Goal: Task Accomplishment & Management: Use online tool/utility

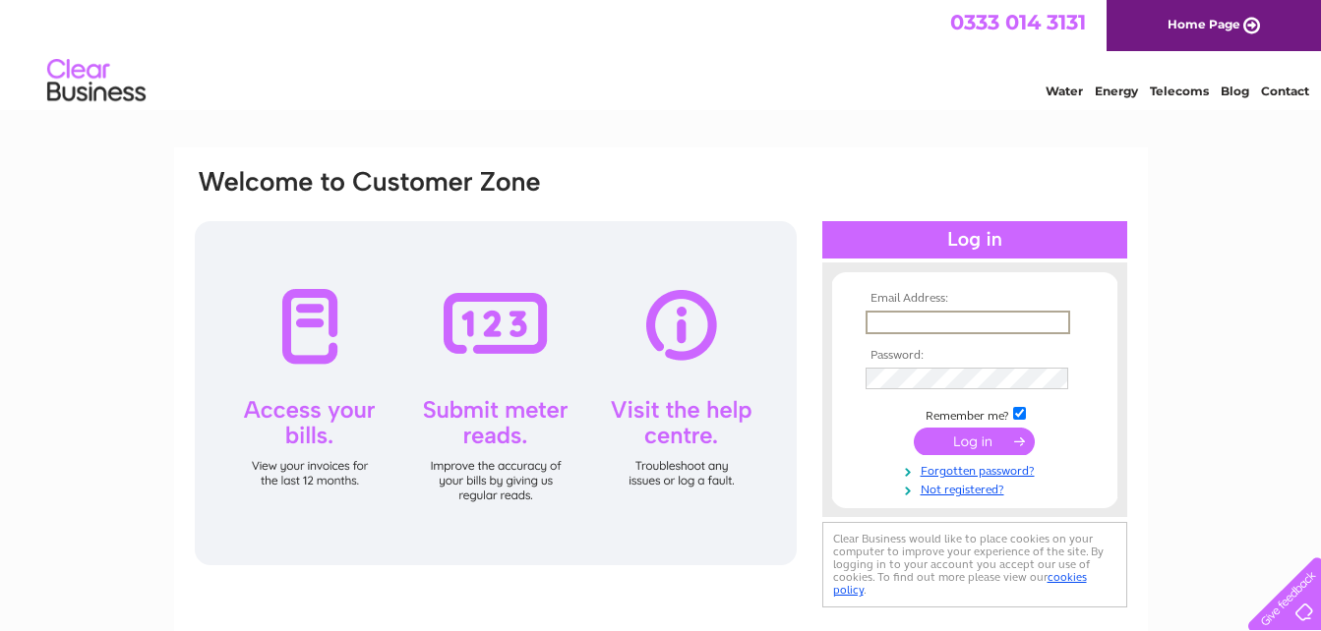
click at [923, 326] on input "text" at bounding box center [967, 323] width 205 height 24
type input "[EMAIL_ADDRESS][DOMAIN_NAME]"
click at [973, 441] on input "submit" at bounding box center [974, 440] width 121 height 28
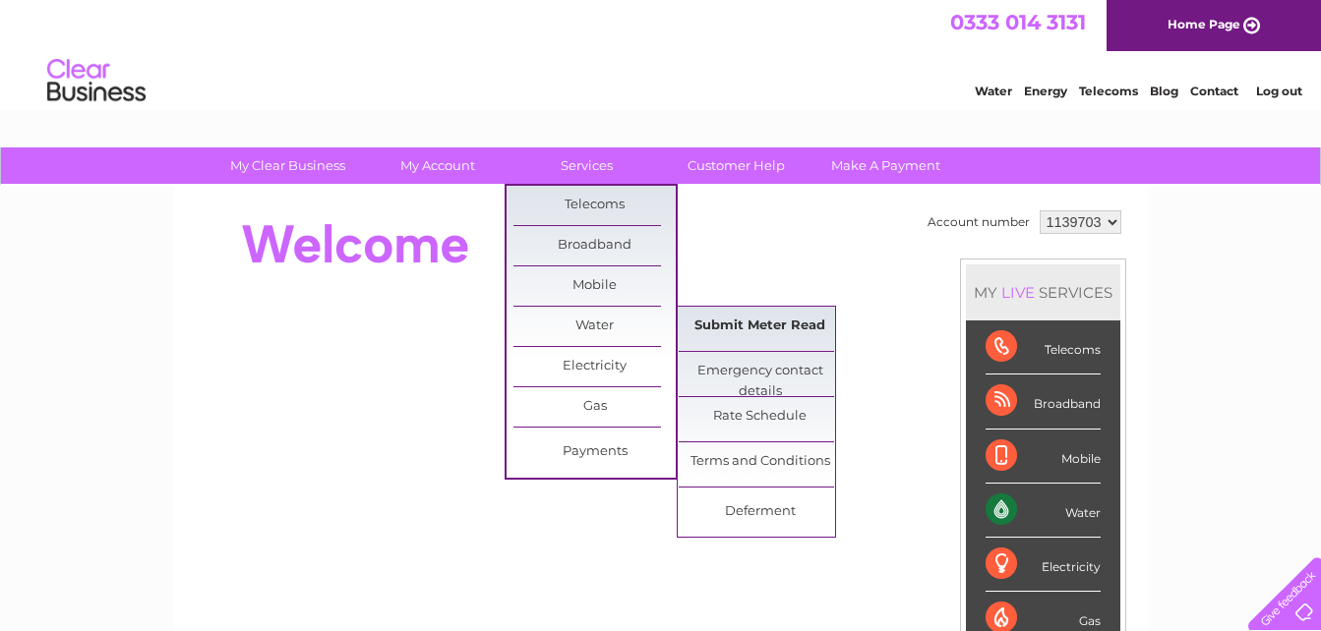
click at [741, 327] on link "Submit Meter Read" at bounding box center [760, 326] width 162 height 39
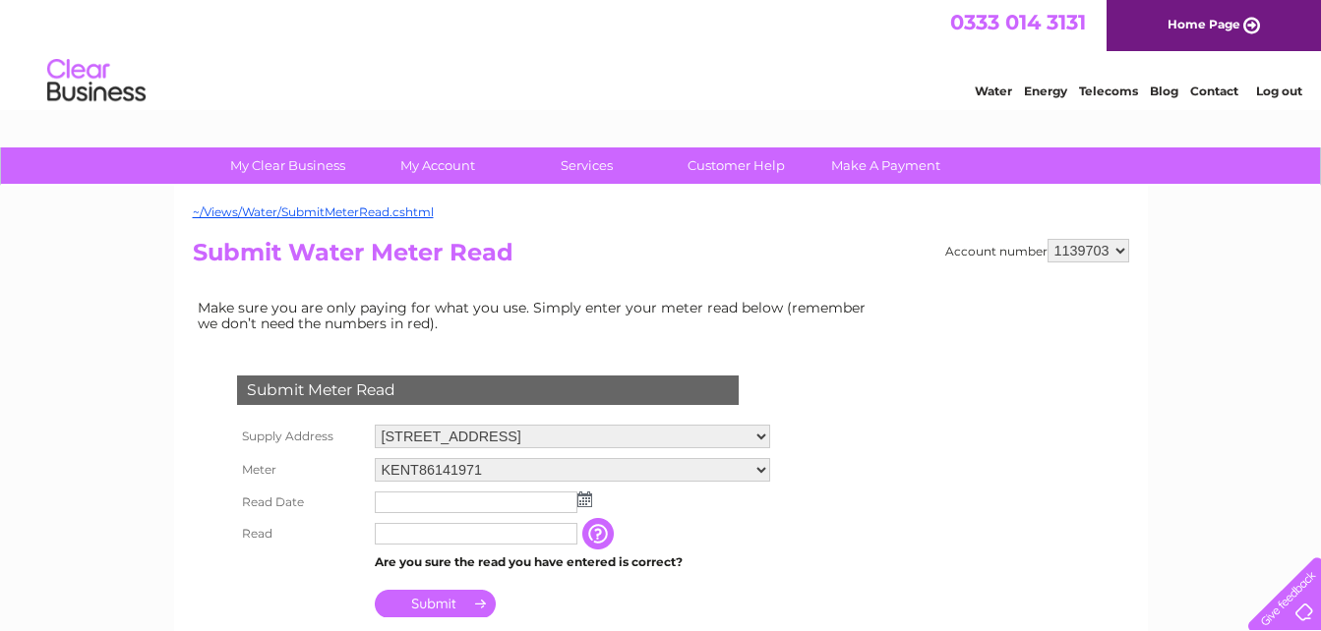
click at [582, 499] on img at bounding box center [584, 500] width 15 height 16
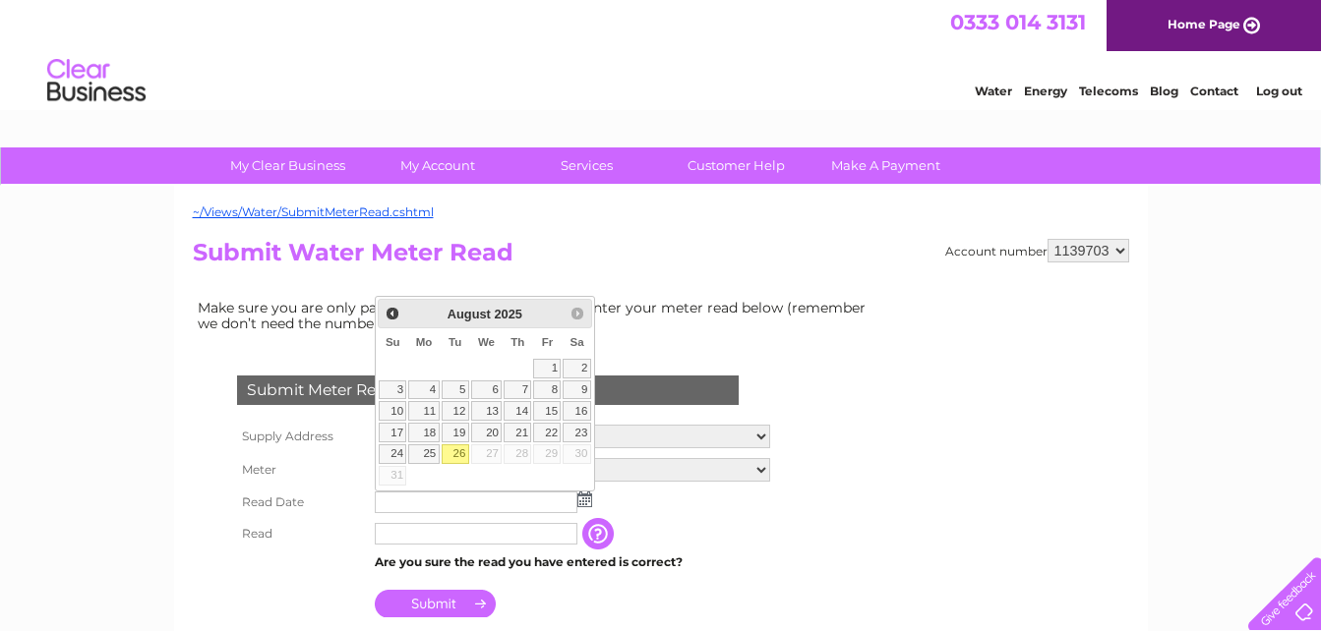
click at [457, 457] on link "26" at bounding box center [456, 455] width 28 height 20
type input "2025/08/26"
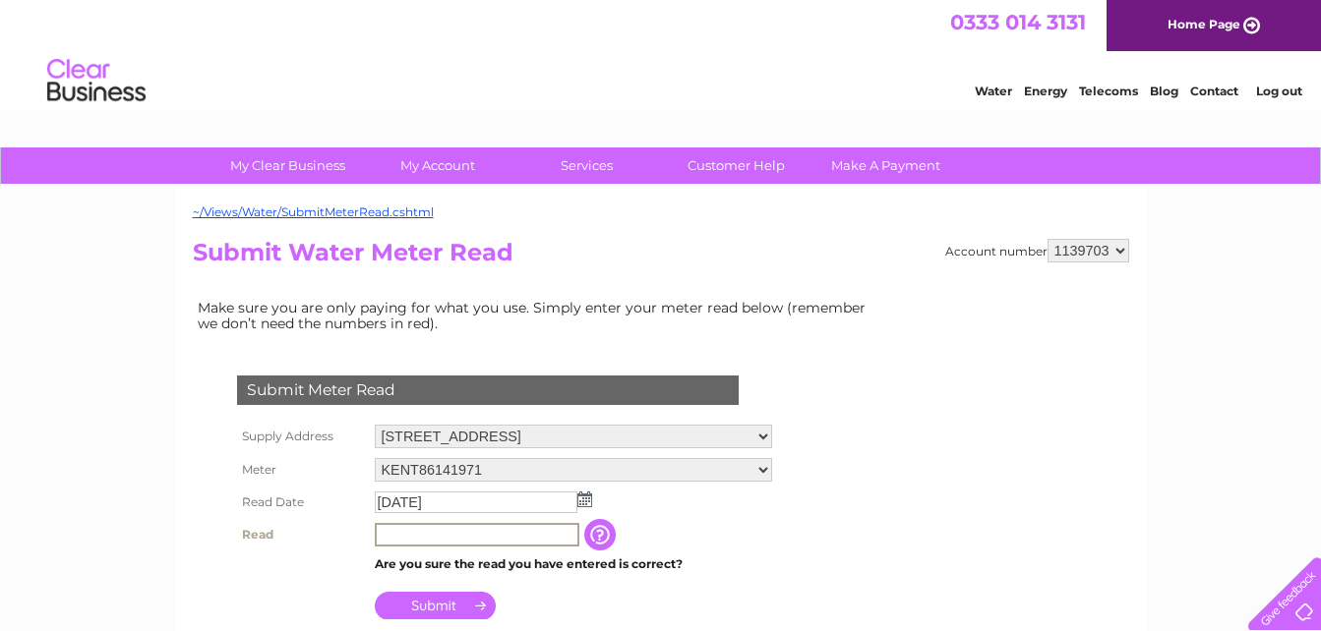
click at [427, 536] on input "text" at bounding box center [477, 535] width 205 height 24
type input "0946"
click at [435, 607] on input "Submit" at bounding box center [435, 604] width 121 height 28
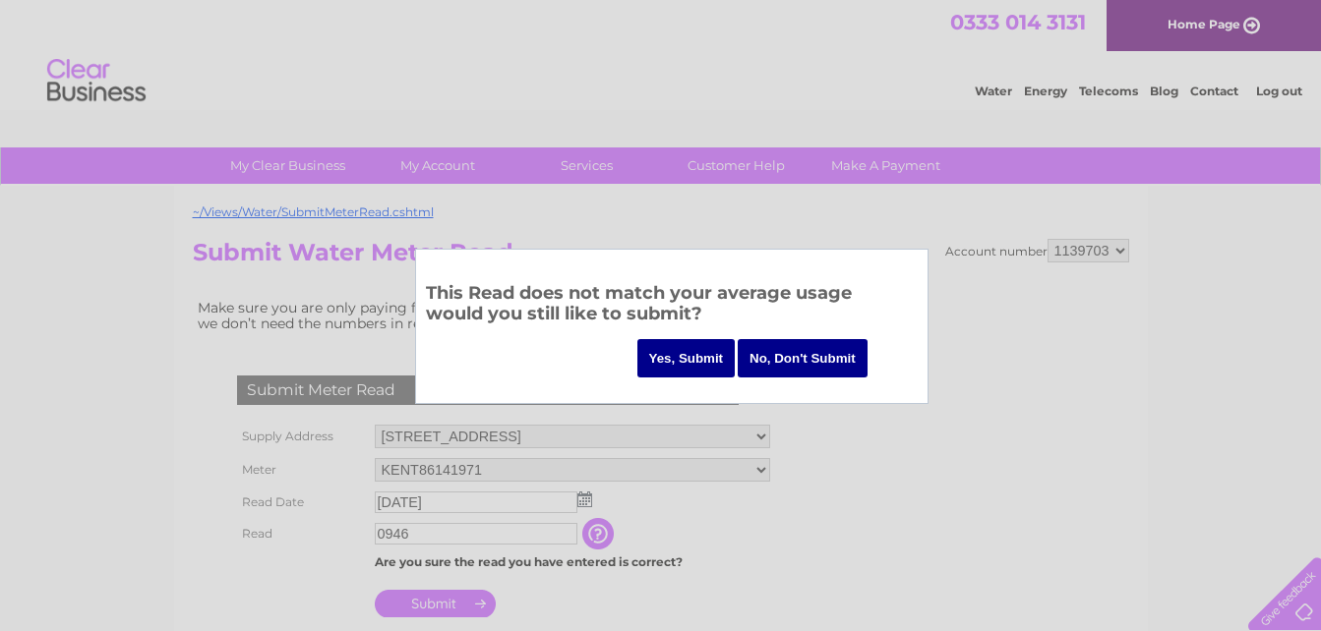
click at [688, 361] on input "Yes, Submit" at bounding box center [686, 358] width 98 height 38
